Goal: Navigation & Orientation: Find specific page/section

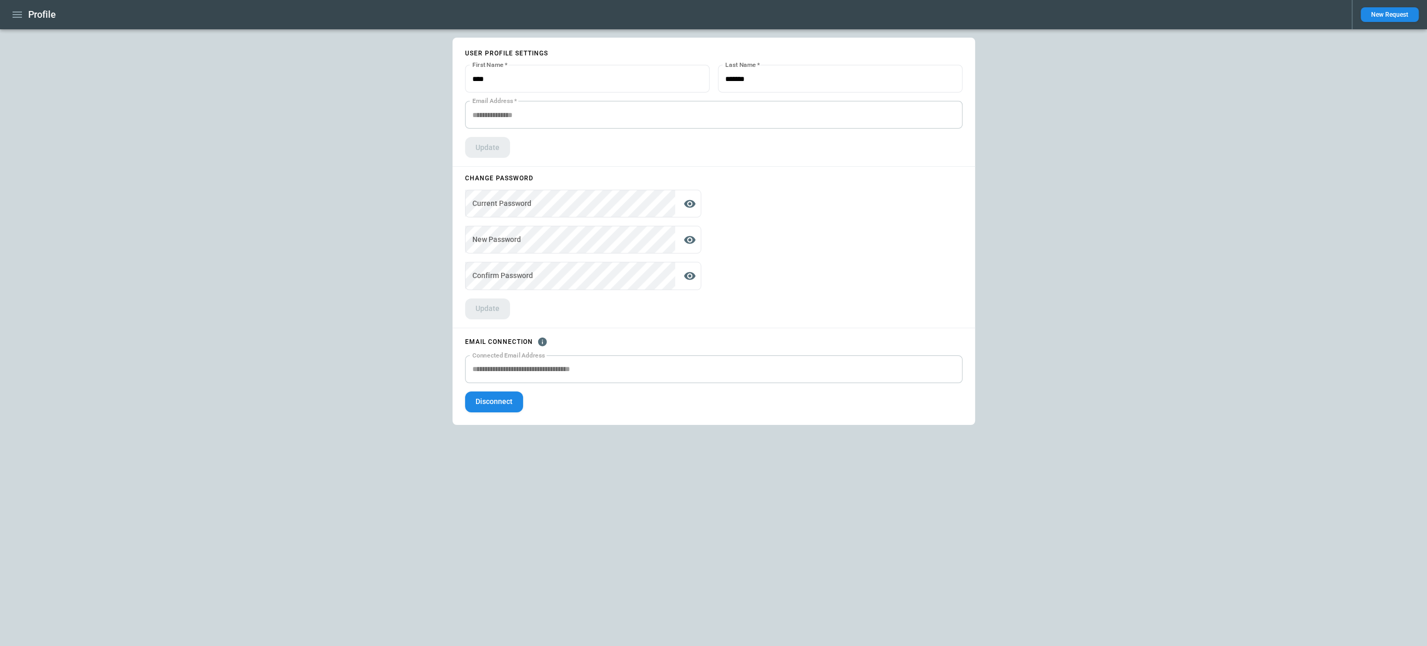
click at [21, 16] on icon "button" at bounding box center [17, 14] width 13 height 13
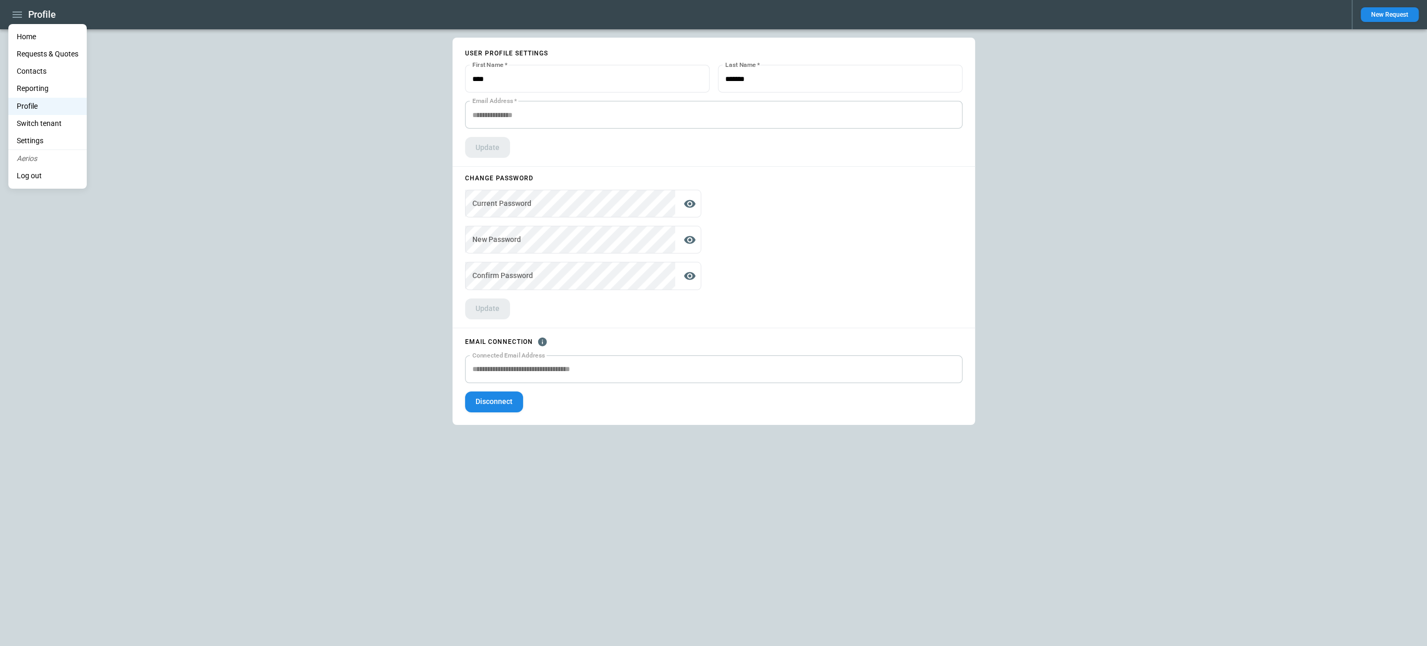
click at [21, 29] on li "Home" at bounding box center [47, 36] width 78 height 17
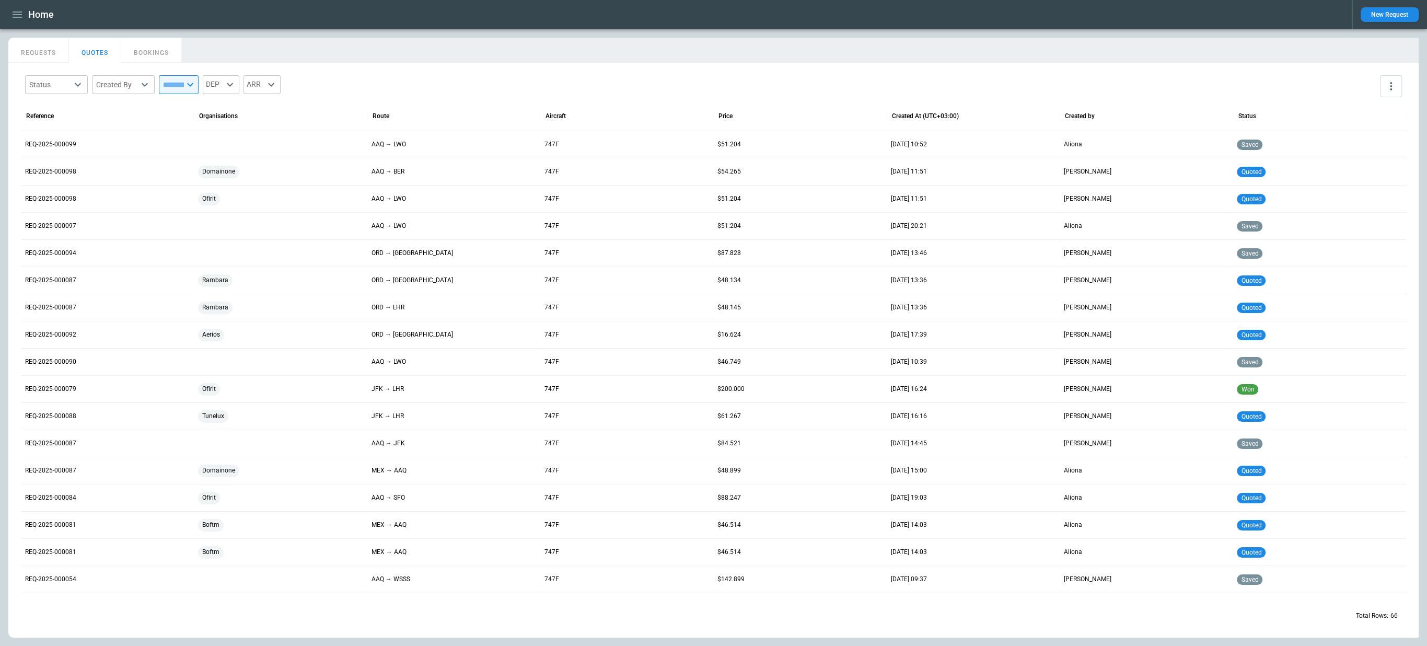
click at [17, 21] on button "button" at bounding box center [17, 15] width 18 height 18
click at [30, 98] on li "Profile" at bounding box center [47, 106] width 78 height 17
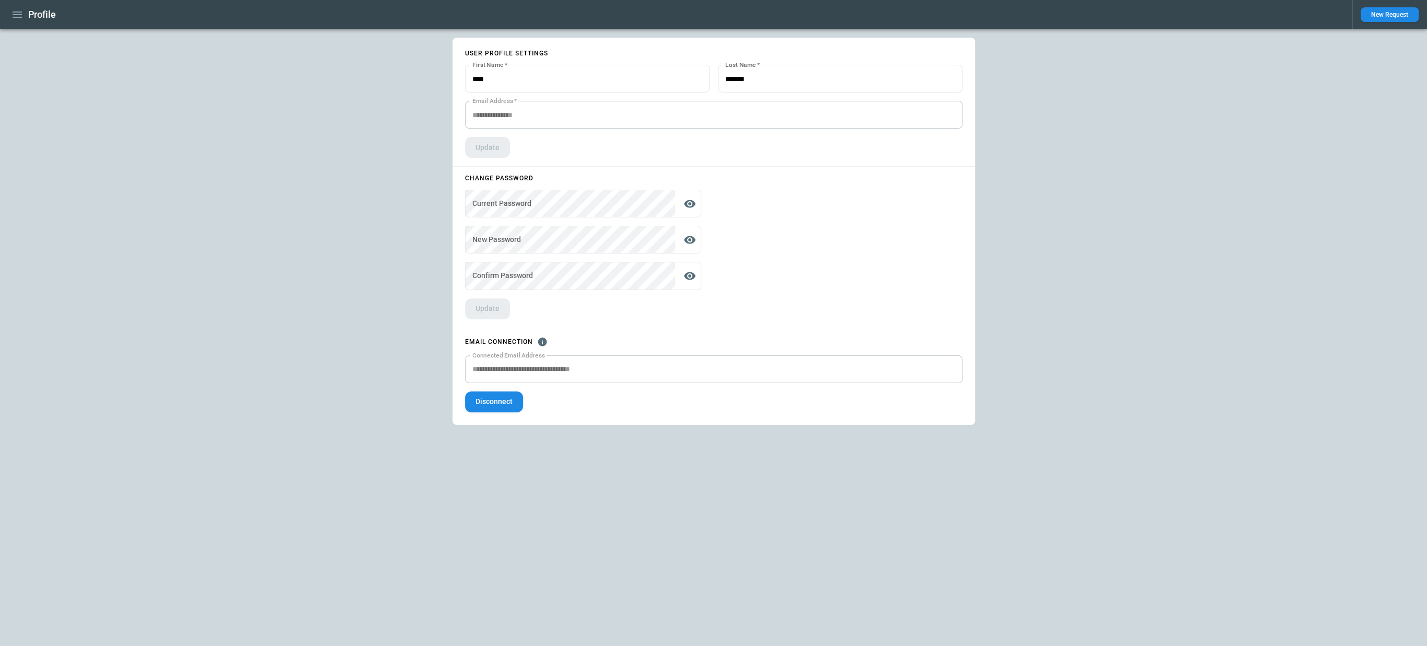
click at [19, 14] on icon "button" at bounding box center [17, 14] width 13 height 13
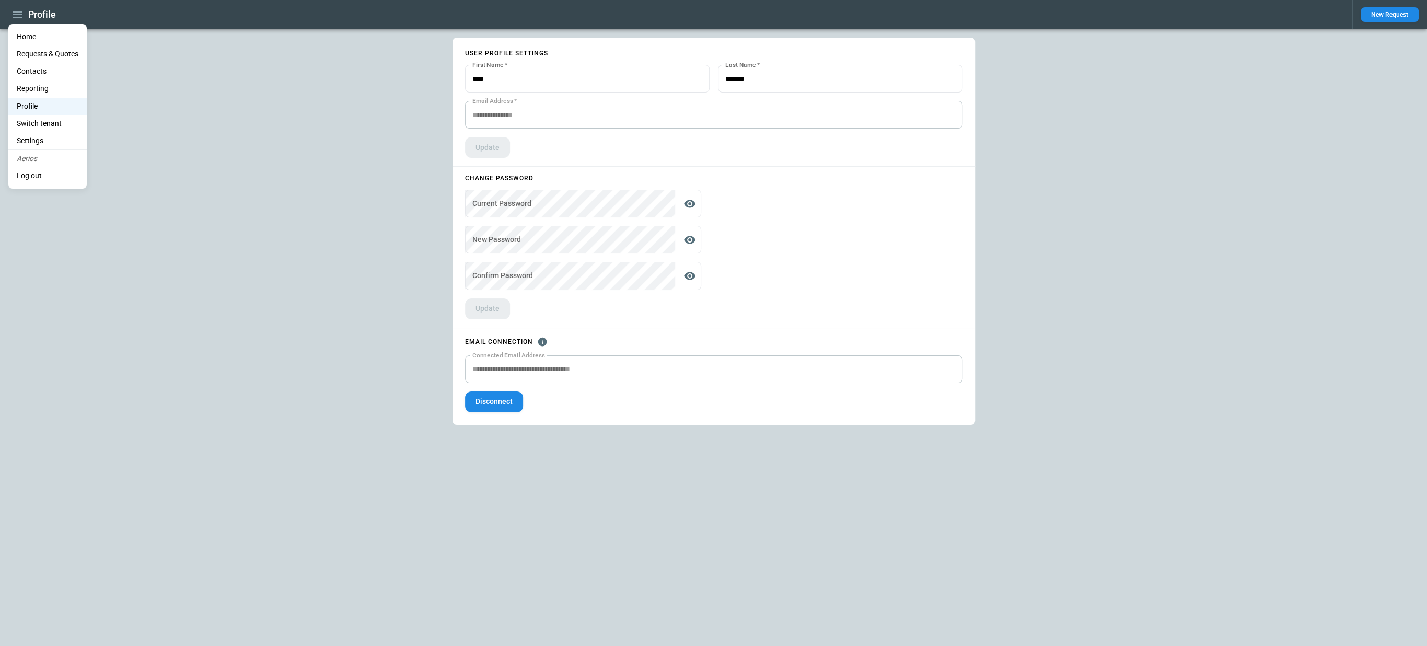
click at [30, 39] on li "Home" at bounding box center [47, 36] width 78 height 17
